Goal: Task Accomplishment & Management: Manage account settings

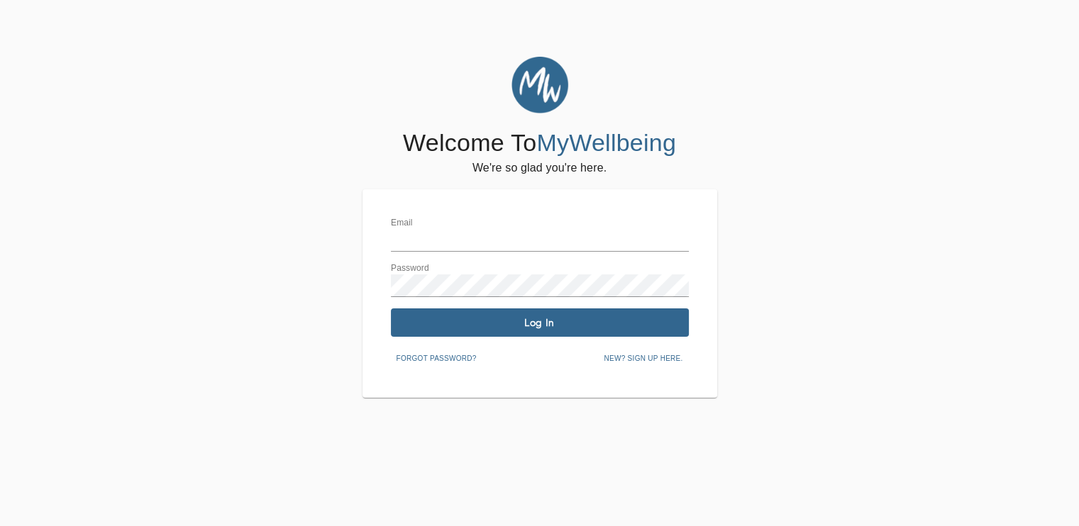
type input "[EMAIL_ADDRESS][DOMAIN_NAME]"
click at [529, 319] on span "Log In" at bounding box center [540, 322] width 287 height 13
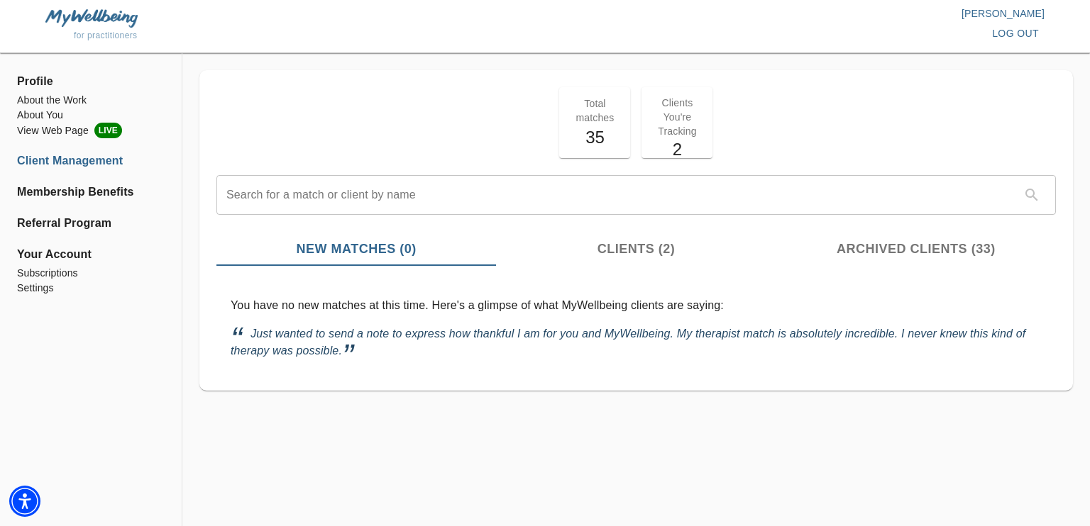
click at [663, 118] on p "Clients You're Tracking" at bounding box center [677, 117] width 54 height 43
click at [562, 109] on div "Total matches 35" at bounding box center [594, 122] width 71 height 71
click at [33, 118] on li "About You" at bounding box center [91, 115] width 148 height 15
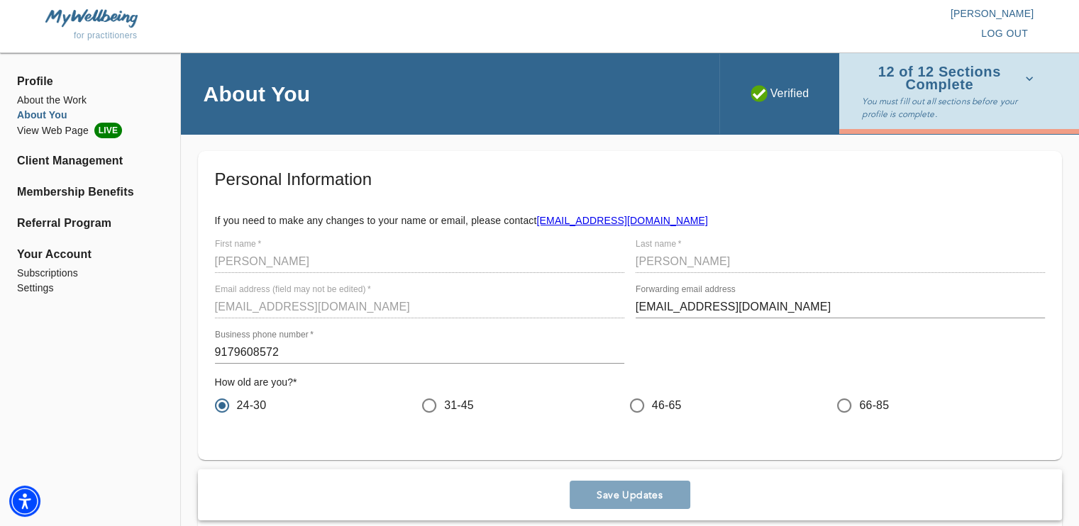
click at [653, 292] on label "Forwarding email address" at bounding box center [686, 290] width 100 height 9
drag, startPoint x: 876, startPoint y: 299, endPoint x: 954, endPoint y: 232, distance: 103.2
click at [876, 299] on input "[EMAIL_ADDRESS][DOMAIN_NAME]" at bounding box center [840, 307] width 409 height 23
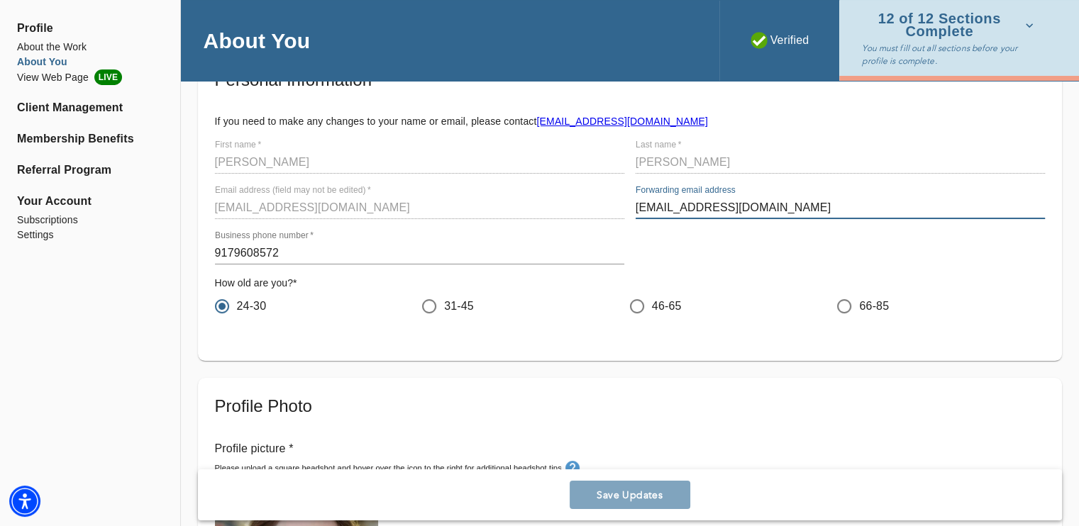
scroll to position [77, 0]
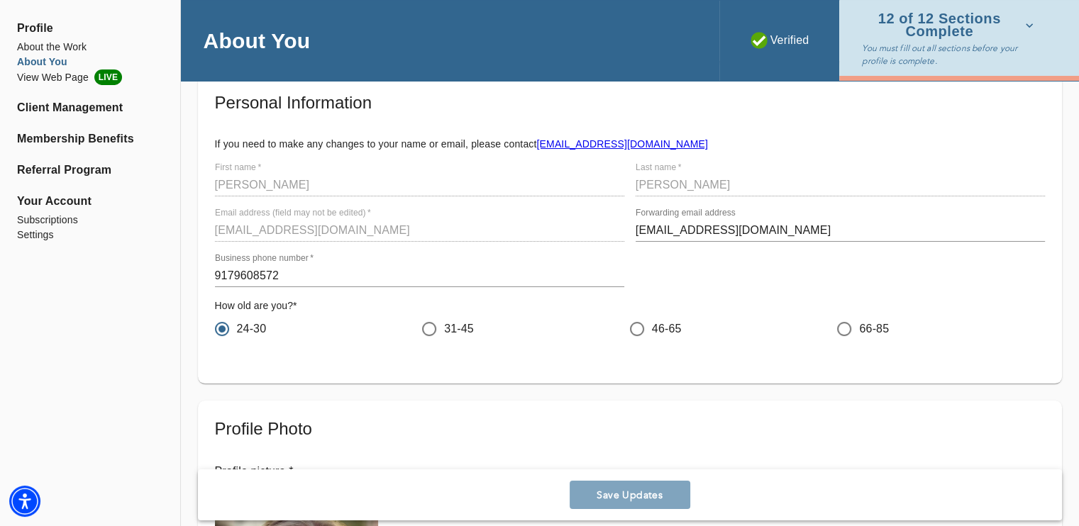
drag, startPoint x: 1047, startPoint y: 74, endPoint x: 1047, endPoint y: 64, distance: 9.9
click at [1047, 64] on div "12 of 12 Sections Complete You must fill out all sections before your profile i…" at bounding box center [959, 38] width 240 height 76
click at [56, 50] on li "About the Work" at bounding box center [90, 47] width 146 height 15
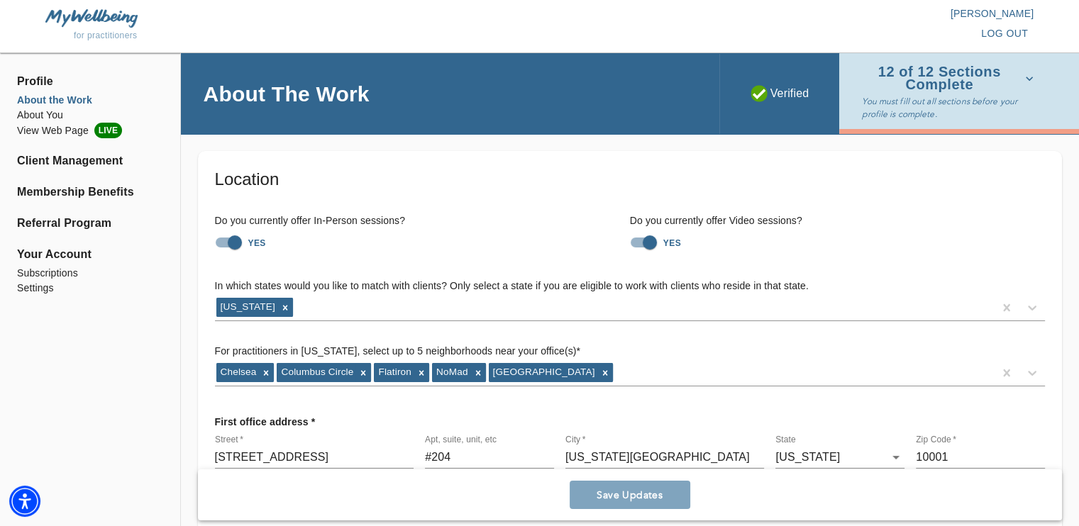
click at [43, 43] on div "for practitioners [PERSON_NAME] log out" at bounding box center [539, 26] width 1079 height 53
click at [47, 91] on ul "Profile About the Work About You View Web Page LIVE Client Management Membershi…" at bounding box center [90, 189] width 146 height 248
click at [48, 128] on li "View Web Page LIVE" at bounding box center [90, 131] width 146 height 16
